Goal: Task Accomplishment & Management: Use online tool/utility

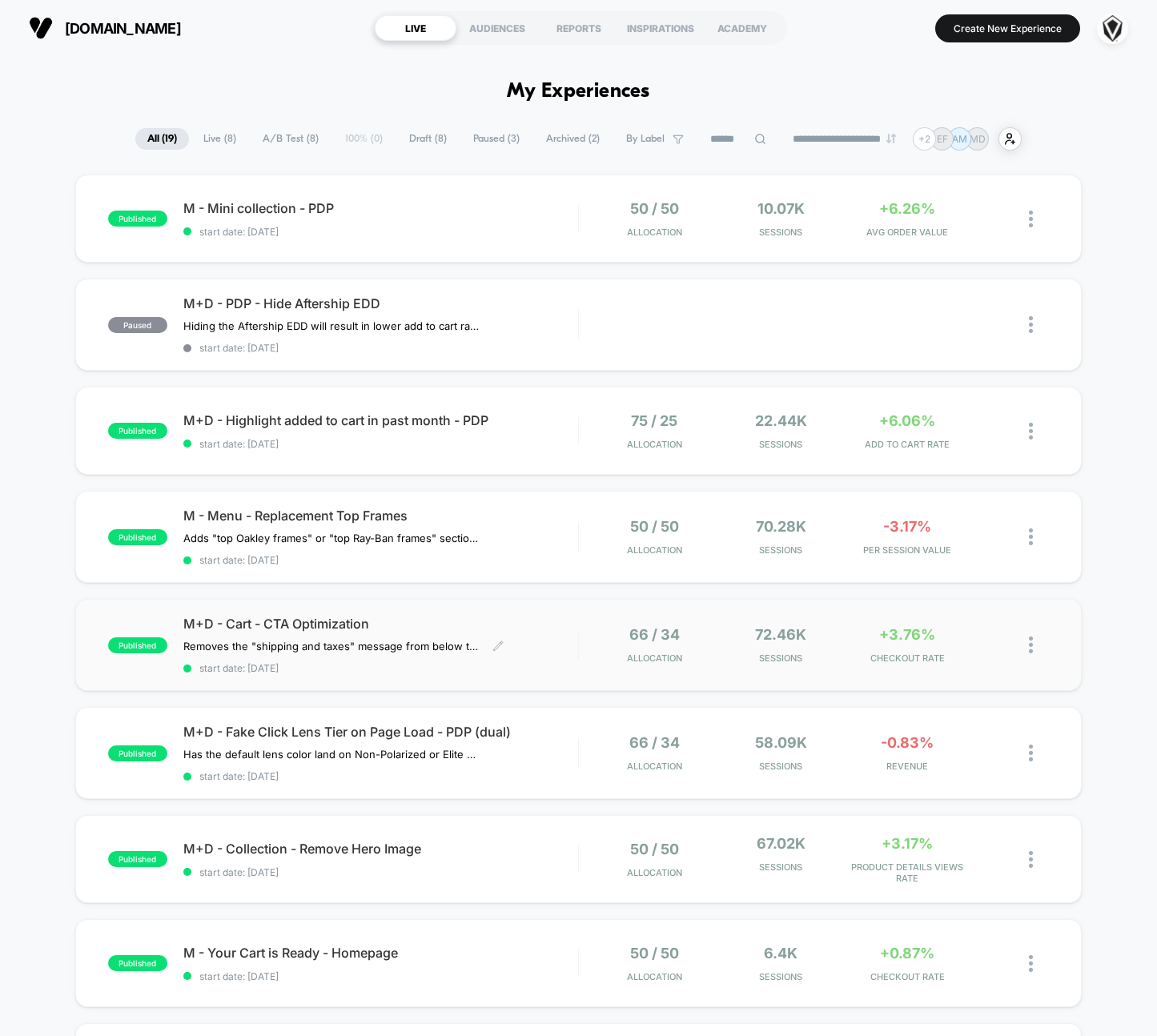
click at [570, 640] on div "M+D - Cart - CTA Optimization Removes the "shipping and taxes" message from bel…" at bounding box center [380, 645] width 395 height 59
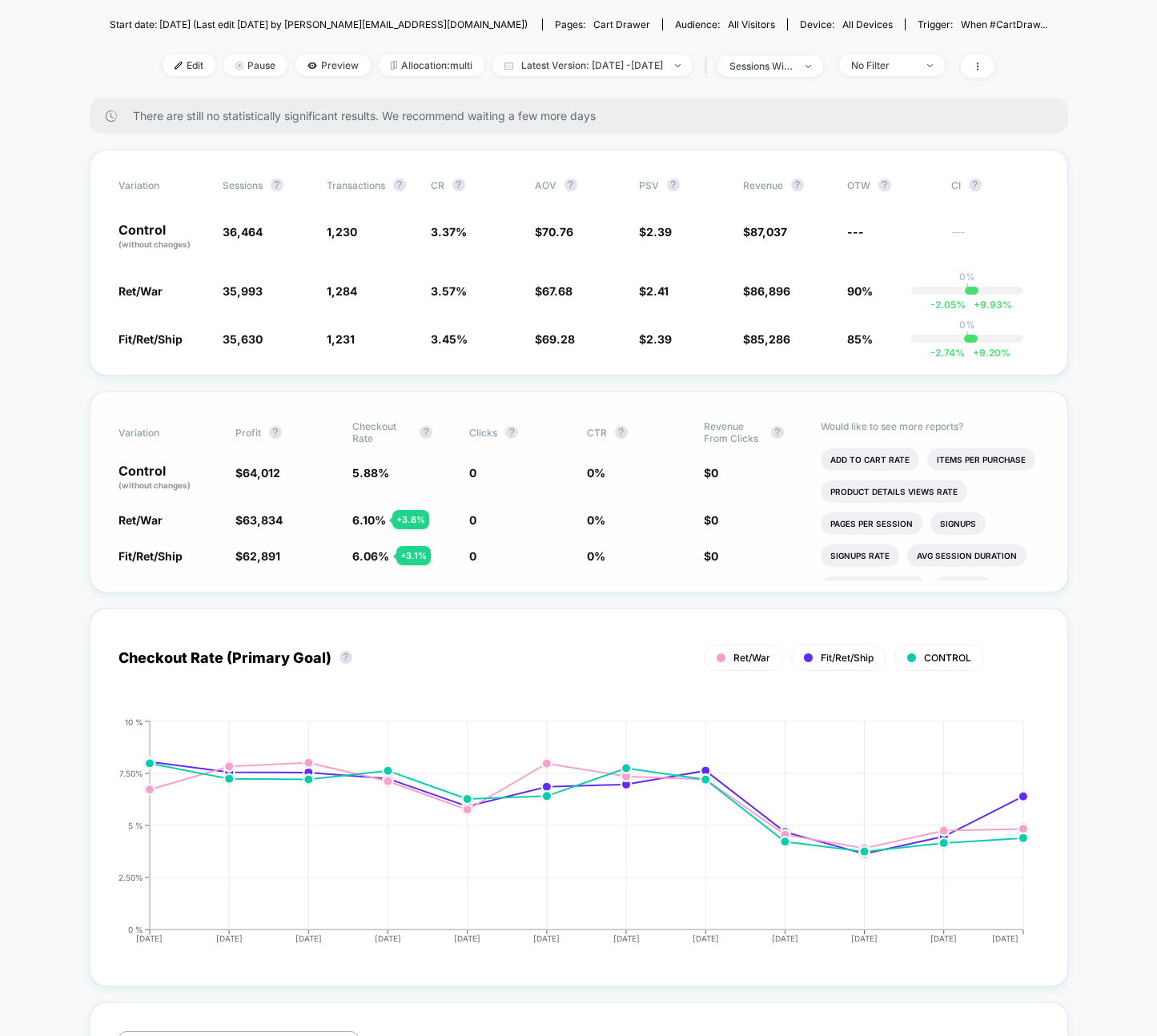
scroll to position [216, 0]
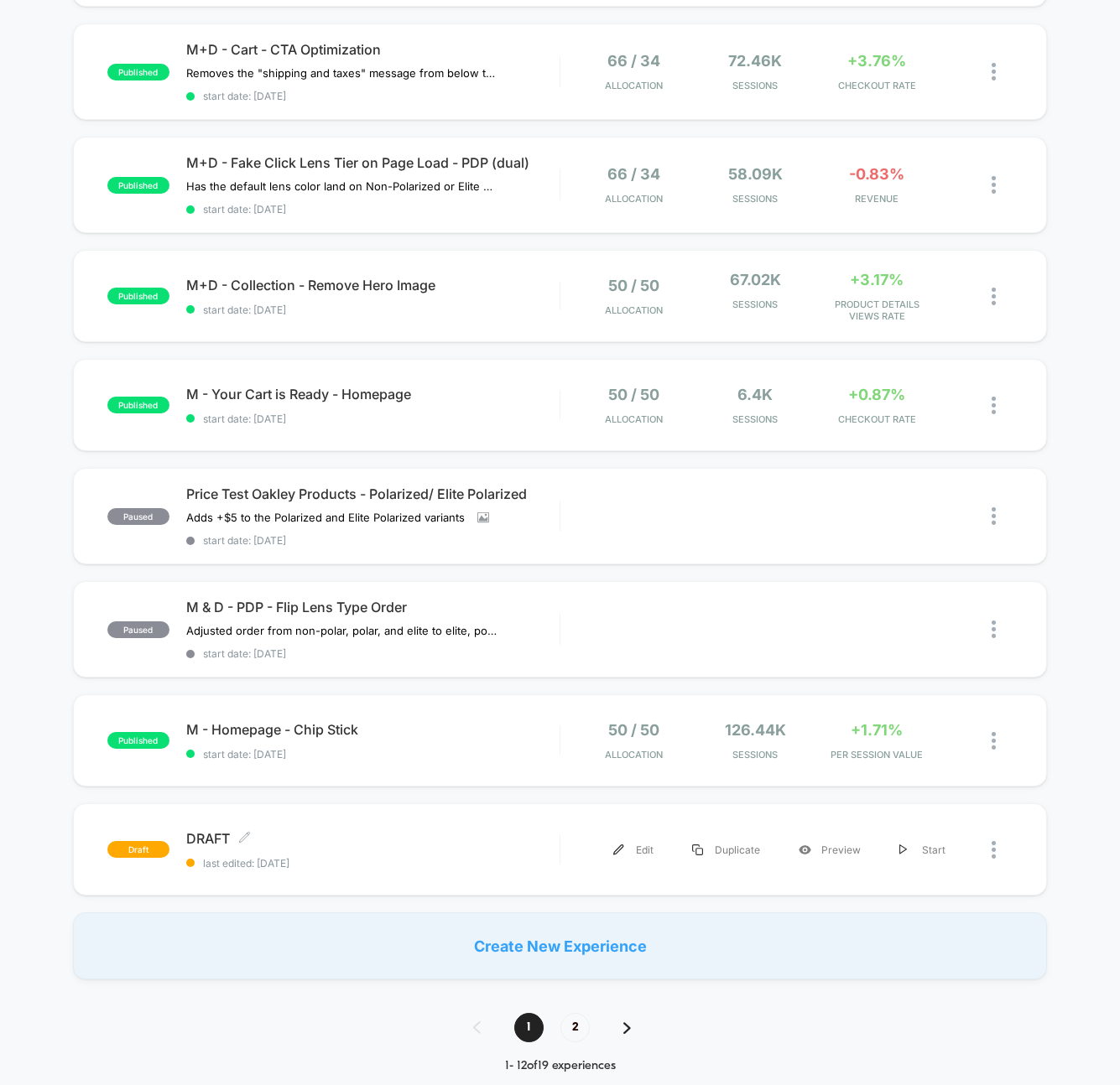
scroll to position [607, 0]
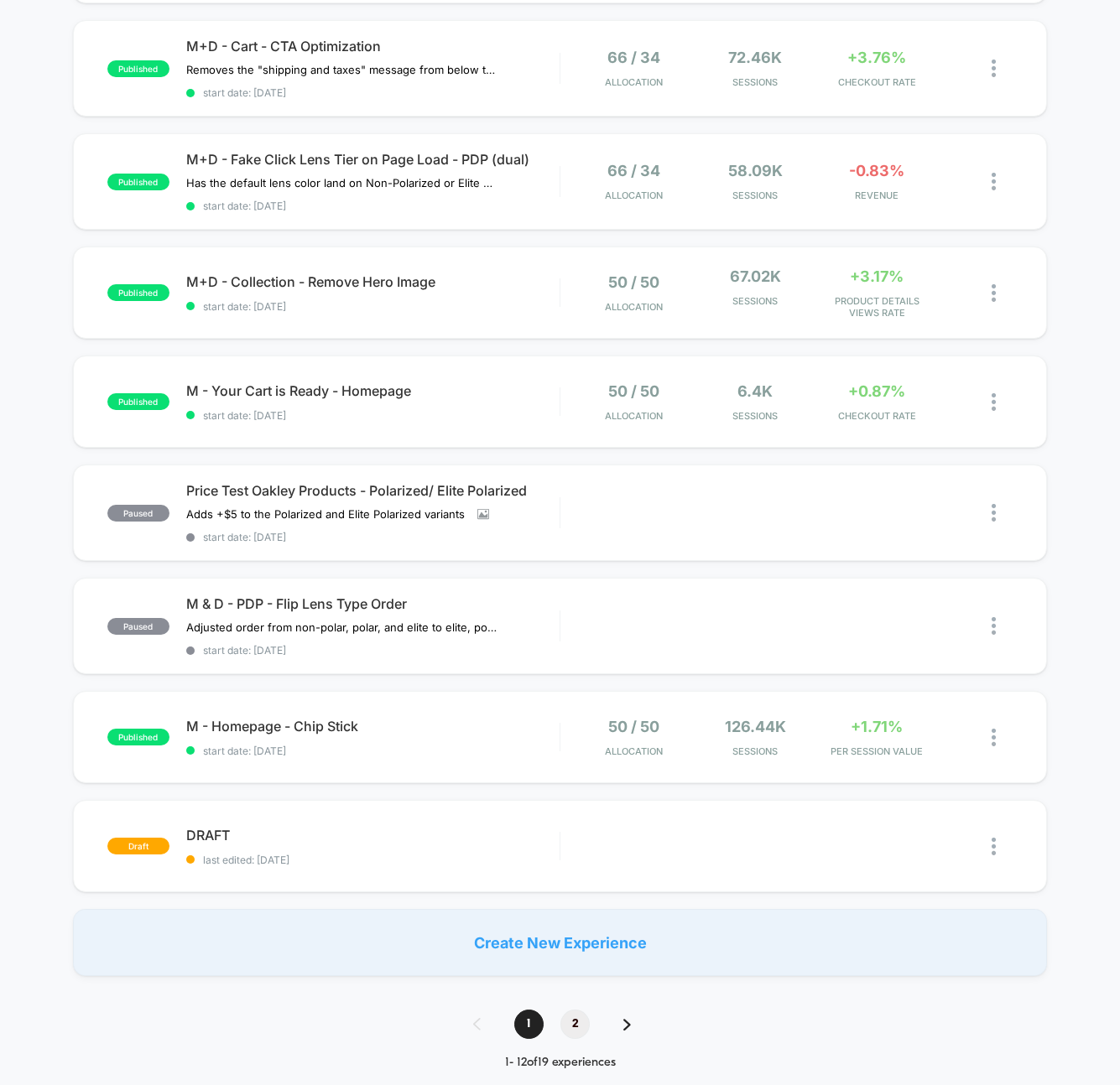
click at [584, 1022] on span "2" at bounding box center [575, 1024] width 29 height 29
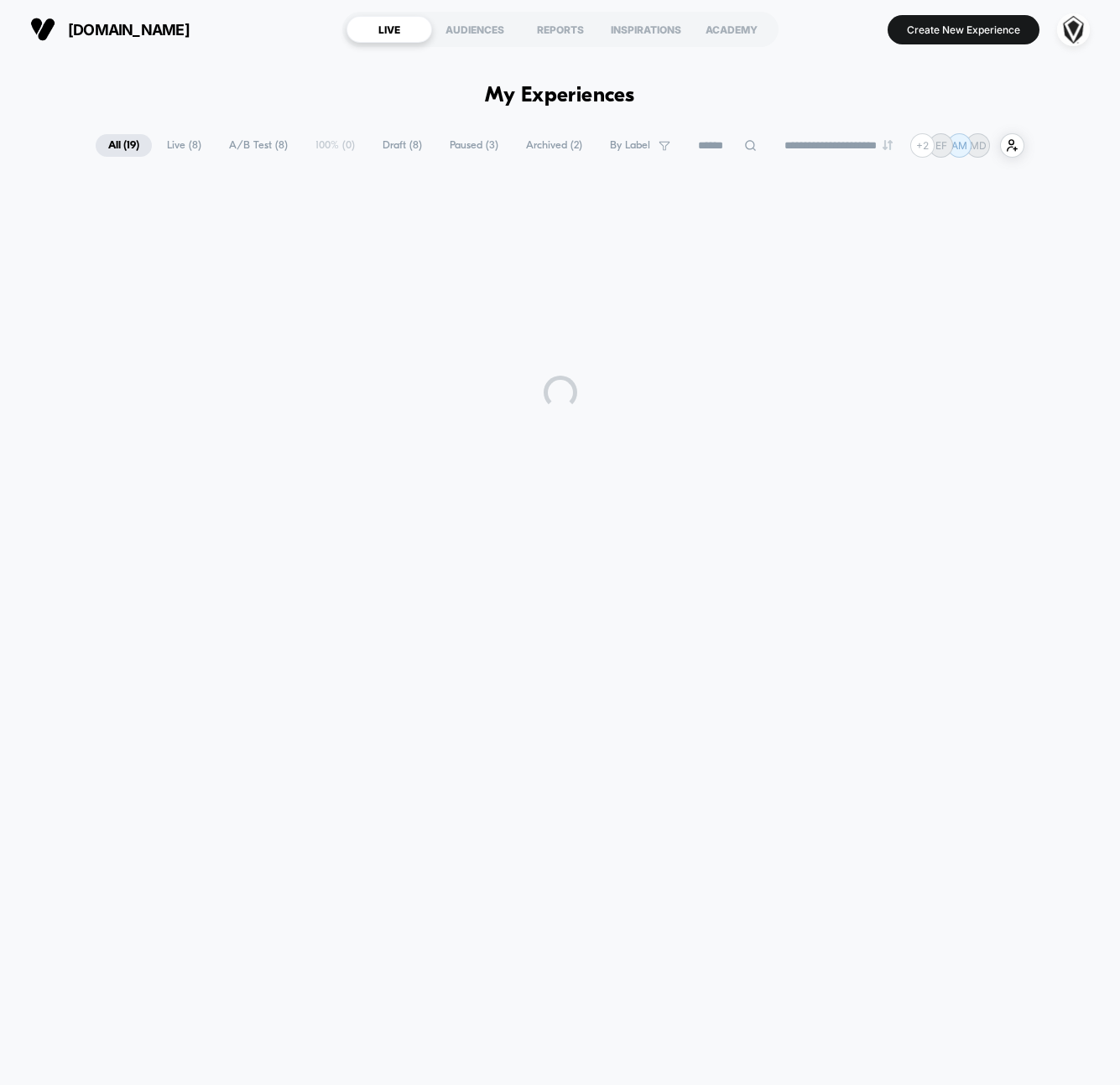
scroll to position [0, 0]
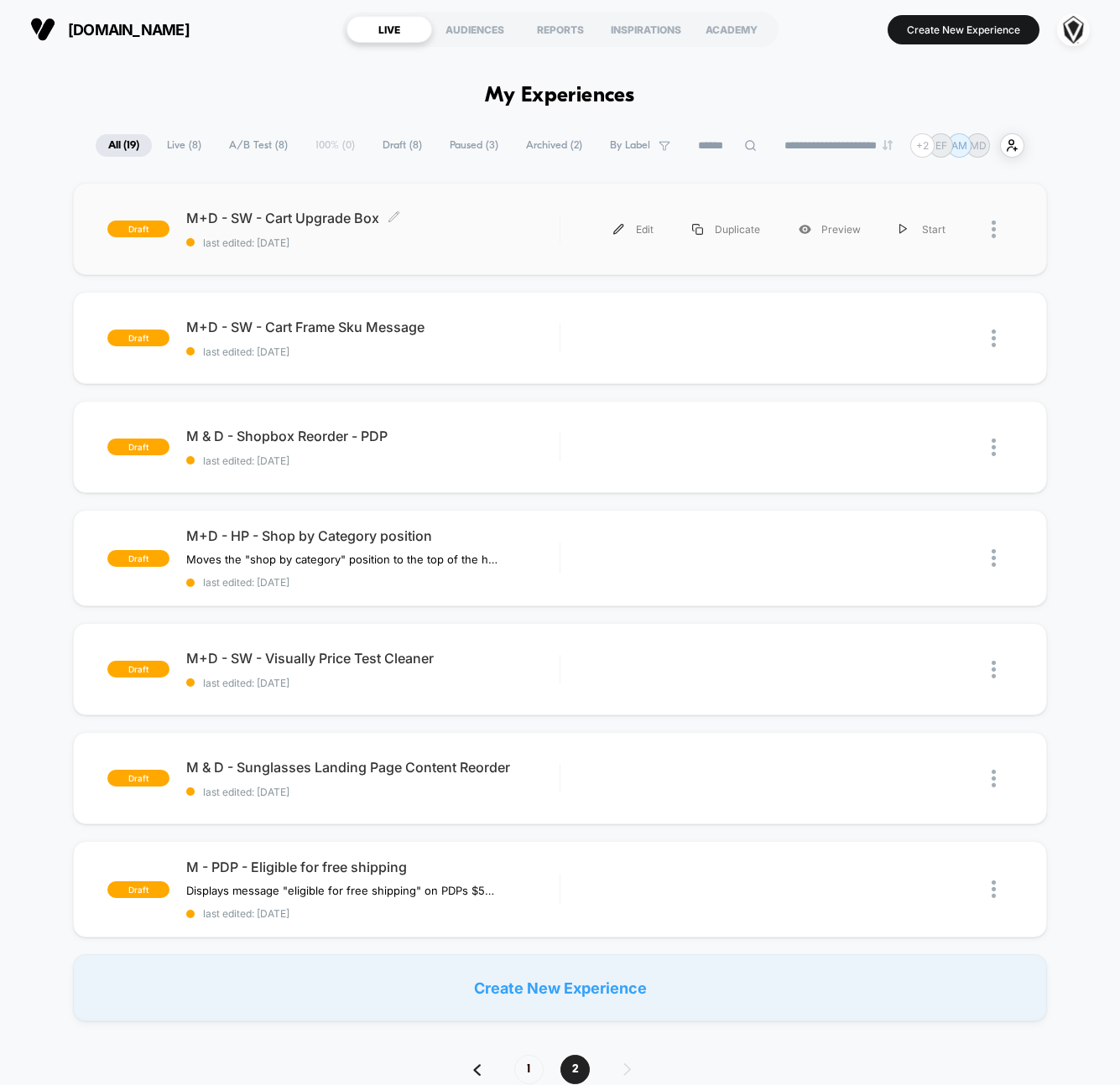
click at [488, 214] on span "M+D - SW - Cart Upgrade Box Click to edit experience details" at bounding box center [373, 218] width 373 height 16
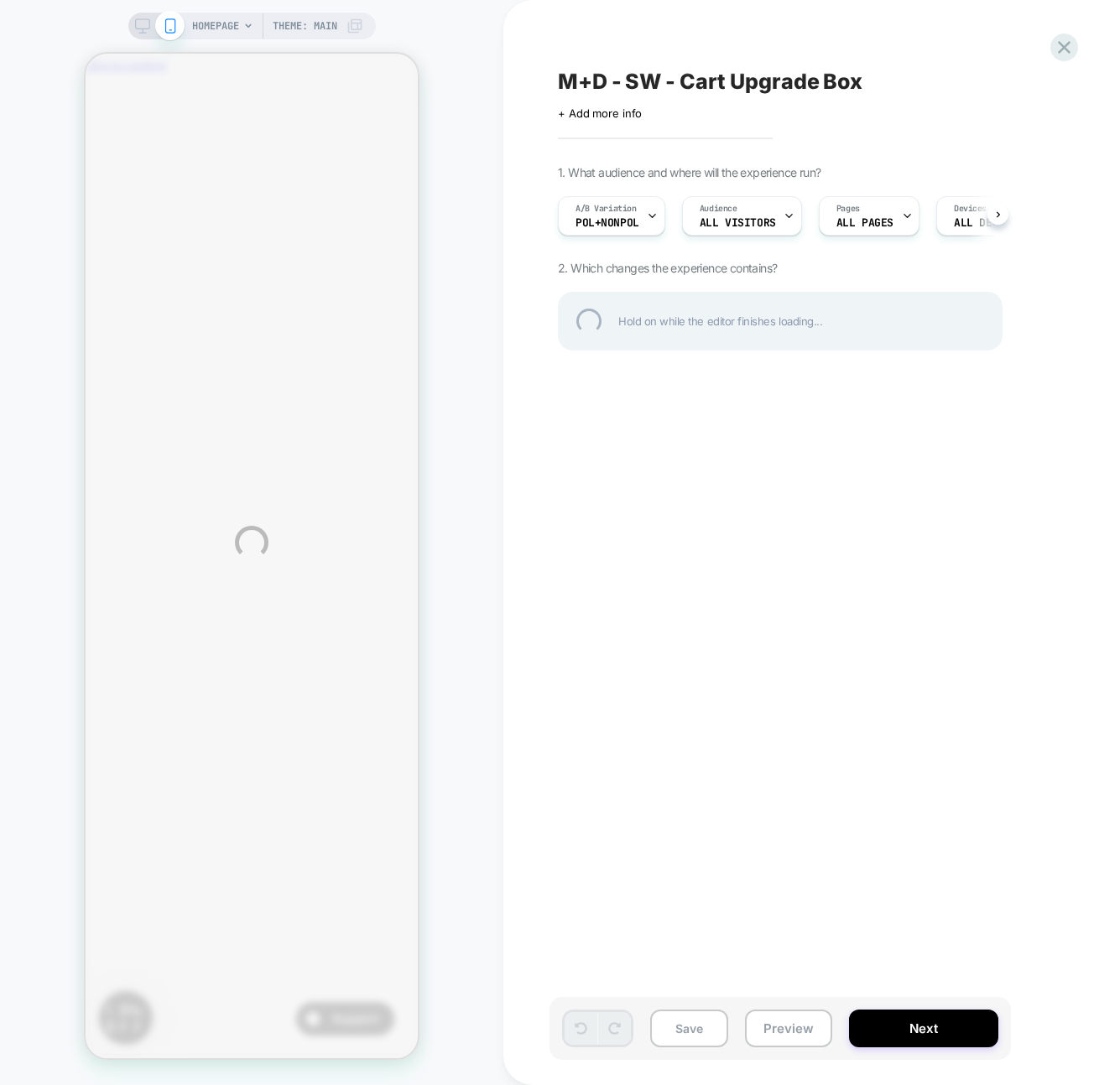
scroll to position [0, 1]
click at [1064, 38] on div at bounding box center [1064, 48] width 35 height 35
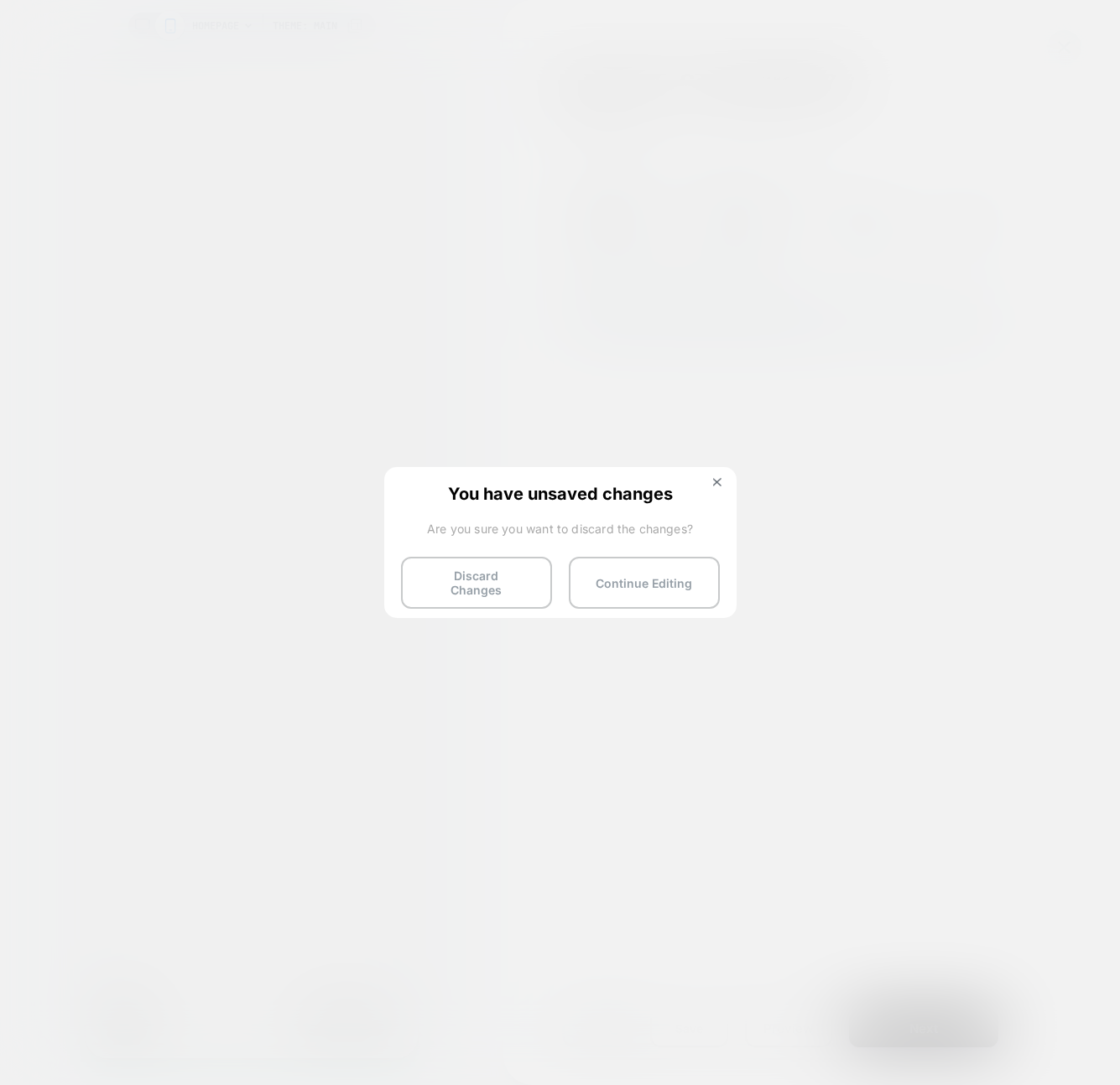
scroll to position [0, 0]
click at [715, 480] on img at bounding box center [717, 482] width 9 height 9
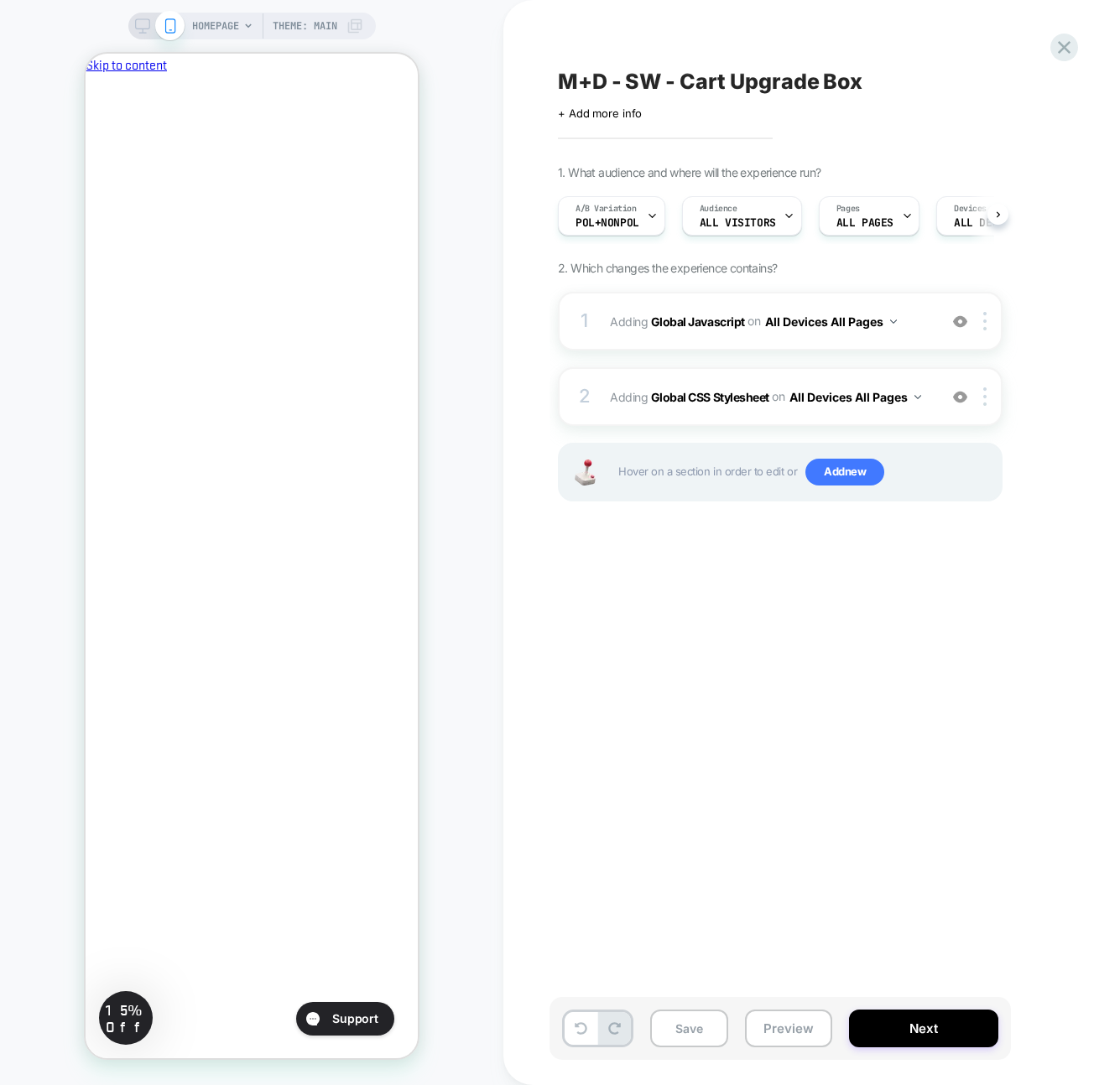
scroll to position [0, 1]
